Goal: Transaction & Acquisition: Purchase product/service

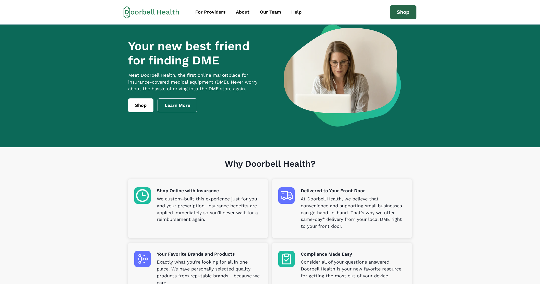
click at [400, 13] on link "Shop" at bounding box center [403, 12] width 27 height 14
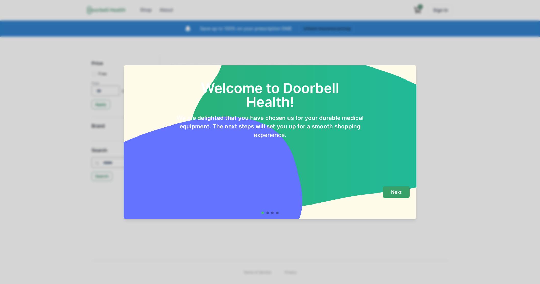
click at [401, 194] on p "Next" at bounding box center [396, 192] width 10 height 6
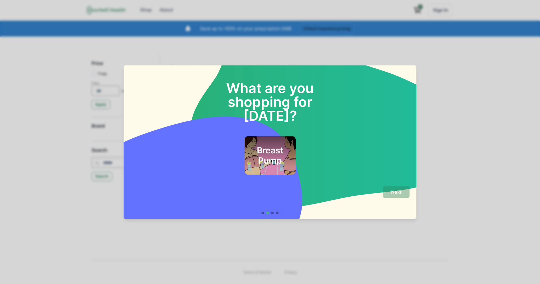
click at [278, 145] on h2 "Breast Pump" at bounding box center [269, 155] width 37 height 21
click at [393, 192] on p "Next" at bounding box center [396, 192] width 10 height 6
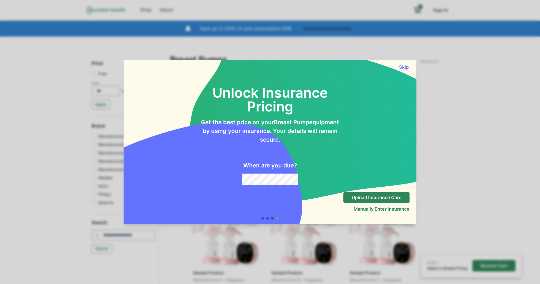
click at [362, 209] on button "Manually Enter Insurance" at bounding box center [382, 208] width 56 height 5
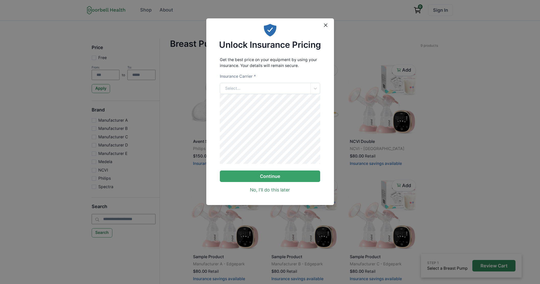
click at [250, 88] on div "Select..." at bounding box center [265, 88] width 90 height 11
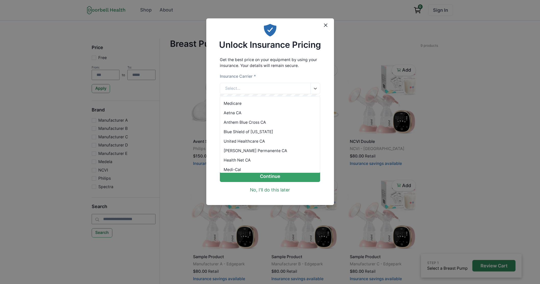
click at [251, 122] on div "Anthem Blue Cross CA" at bounding box center [270, 121] width 100 height 9
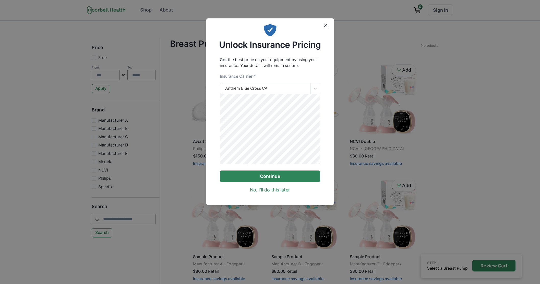
click at [289, 181] on button "Continue" at bounding box center [270, 175] width 100 height 11
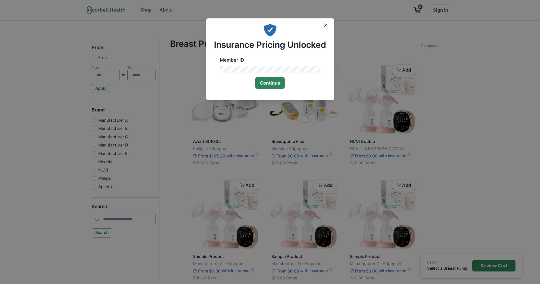
click at [273, 82] on button "Continue" at bounding box center [270, 82] width 30 height 11
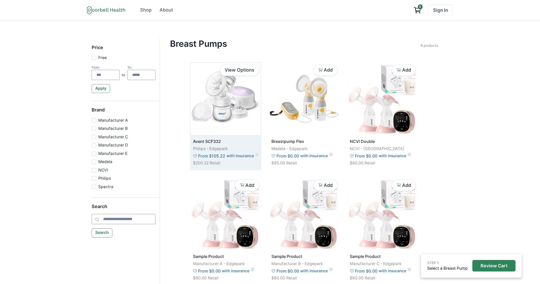
click at [234, 103] on img at bounding box center [226, 99] width 70 height 72
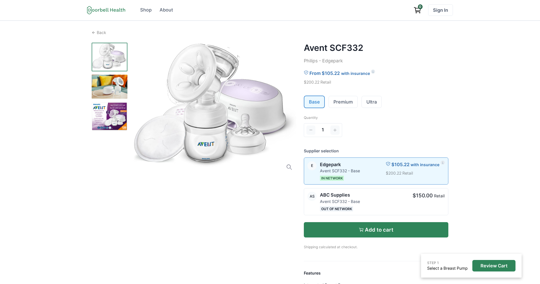
click at [377, 232] on p "Add to cart" at bounding box center [379, 229] width 29 height 6
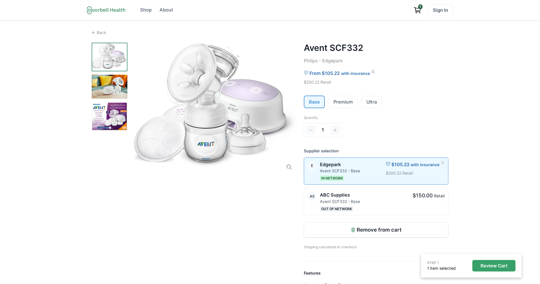
click at [503, 266] on p "Review Cart" at bounding box center [493, 266] width 27 height 6
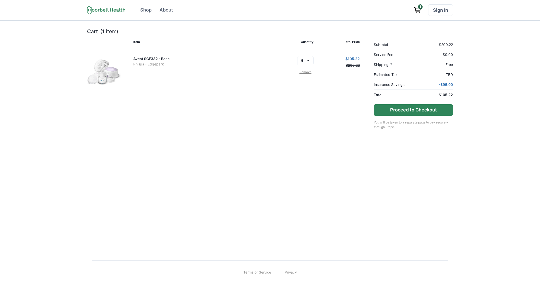
click at [390, 110] on button "Proceed to Checkout" at bounding box center [413, 109] width 79 height 11
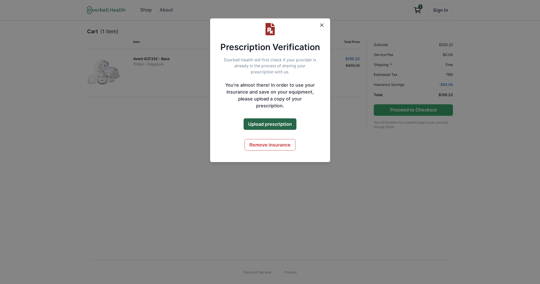
click at [43, 27] on div "Prescription Verification Doorbell Health will first check if your provider is …" at bounding box center [270, 142] width 540 height 284
click at [275, 73] on p "Doorbell Health will first check if your provider is already in the process of …" at bounding box center [270, 66] width 120 height 18
click at [281, 120] on button "Upload prescription" at bounding box center [270, 123] width 53 height 11
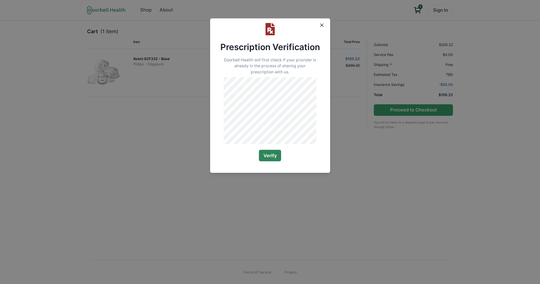
click at [267, 161] on button "Verify" at bounding box center [270, 155] width 22 height 11
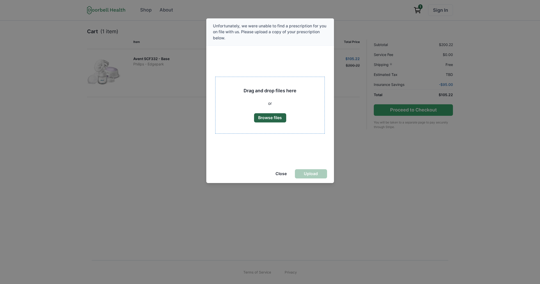
click at [265, 116] on button "Browse files" at bounding box center [270, 117] width 32 height 9
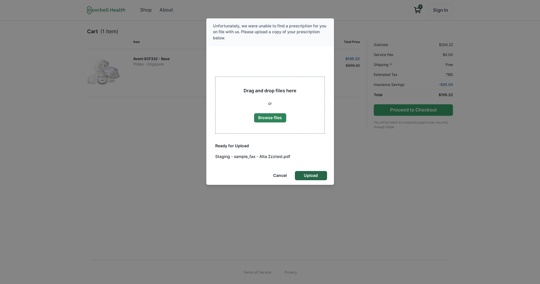
click at [306, 174] on button "Upload" at bounding box center [311, 175] width 32 height 9
